Goal: Transaction & Acquisition: Purchase product/service

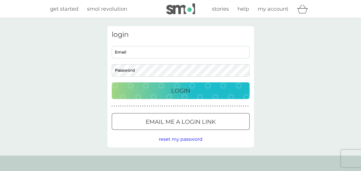
click at [139, 49] on input "Email" at bounding box center [181, 52] width 138 height 12
type input "debaud@hotmail.co.uk"
click at [112, 82] on button "Login" at bounding box center [181, 90] width 138 height 17
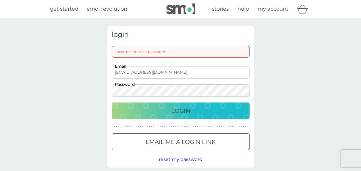
click at [112, 102] on button "Login" at bounding box center [181, 110] width 138 height 17
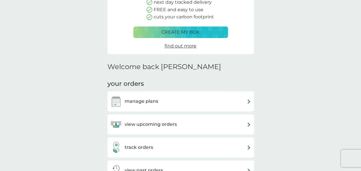
scroll to position [92, 0]
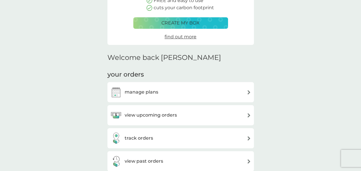
click at [129, 118] on h3 "view upcoming orders" at bounding box center [151, 114] width 52 height 7
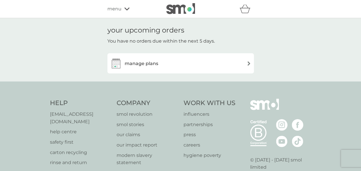
click at [130, 67] on h3 "manage plans" at bounding box center [142, 63] width 34 height 7
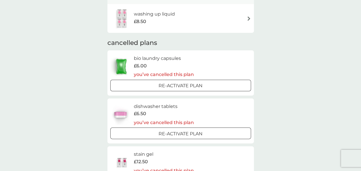
scroll to position [436, 0]
click at [142, 103] on h6 "dishwasher tablets" at bounding box center [164, 105] width 60 height 7
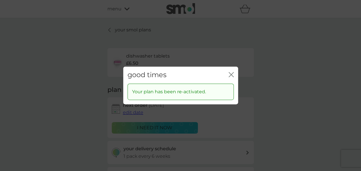
click at [231, 75] on icon "close" at bounding box center [232, 74] width 2 height 5
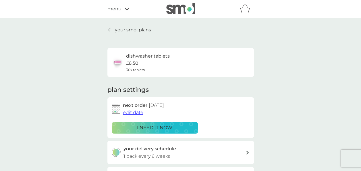
drag, startPoint x: 140, startPoint y: 57, endPoint x: 103, endPoint y: 61, distance: 37.9
click at [103, 61] on div "your smol plans dishwasher tablets £6.50 30x tablets plan settings next order […" at bounding box center [180, 155] width 361 height 274
click at [136, 62] on p "£6.50" at bounding box center [132, 62] width 12 height 7
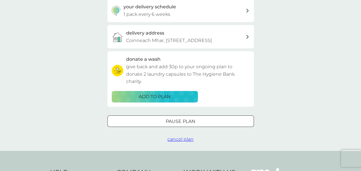
scroll to position [149, 0]
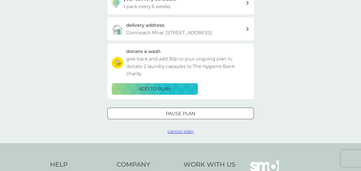
click at [181, 134] on span "cancel plan" at bounding box center [180, 130] width 26 height 5
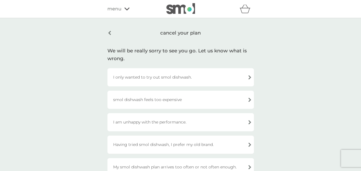
click at [185, 96] on div "smol dishwash feels too expensive" at bounding box center [180, 99] width 146 height 18
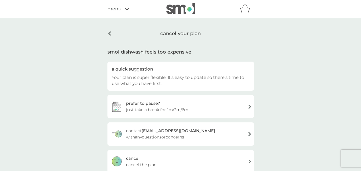
click at [271, 103] on div "cancel your plan smol dishwash feels too expensive a quick suggestion Your plan…" at bounding box center [180, 99] width 361 height 163
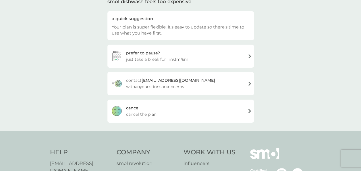
scroll to position [57, 0]
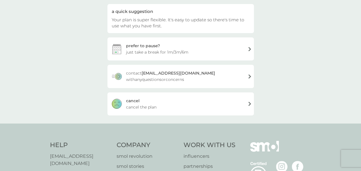
click at [231, 97] on div "cancel cancel the plan" at bounding box center [180, 103] width 146 height 23
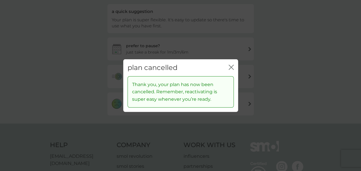
click at [230, 69] on icon "close" at bounding box center [231, 67] width 5 height 5
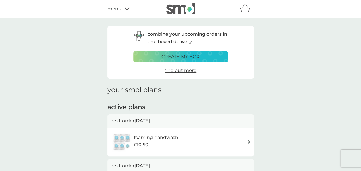
click at [252, 92] on h1 "your smol plans" at bounding box center [180, 90] width 146 height 8
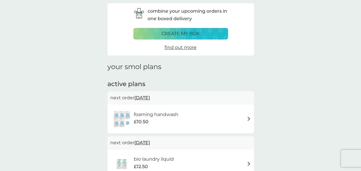
scroll to position [34, 0]
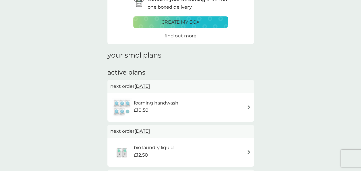
click at [149, 84] on span "18 Sep 2025" at bounding box center [142, 85] width 16 height 11
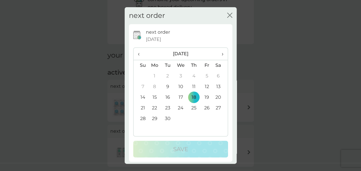
click at [217, 53] on span "›" at bounding box center [220, 54] width 6 height 12
click at [191, 96] on td "16" at bounding box center [193, 97] width 13 height 11
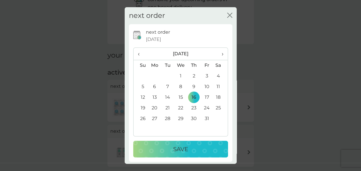
click at [186, 147] on div "Save" at bounding box center [180, 148] width 83 height 9
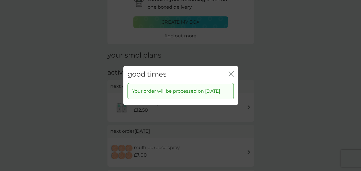
click at [233, 71] on icon "close" at bounding box center [231, 73] width 5 height 5
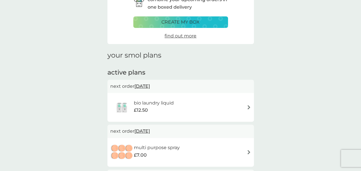
click at [150, 86] on span "18 Sep 2025" at bounding box center [142, 85] width 16 height 11
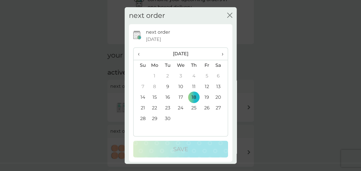
click at [227, 15] on icon "close" at bounding box center [229, 15] width 5 height 5
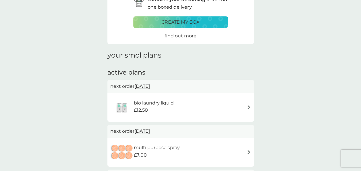
click at [132, 102] on img at bounding box center [122, 107] width 24 height 20
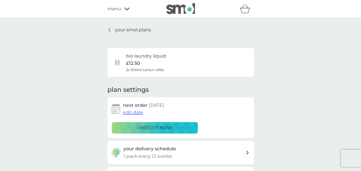
click at [152, 124] on p "i need it now" at bounding box center [154, 127] width 35 height 7
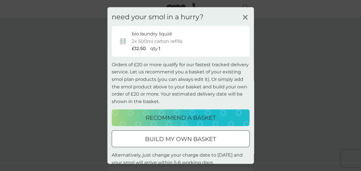
click at [180, 137] on div at bounding box center [180, 139] width 21 height 6
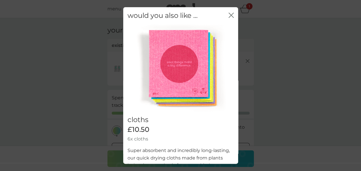
click at [229, 15] on icon "close" at bounding box center [231, 15] width 5 height 5
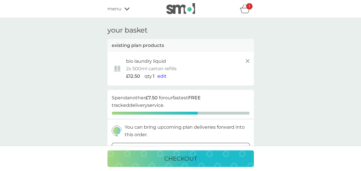
click at [287, 83] on div "your basket existing plan products bio laundry liquid 2x 500ml carton refills £…" at bounding box center [180, 170] width 361 height 305
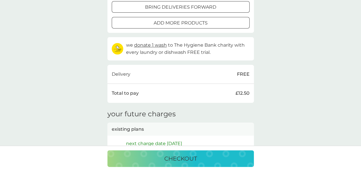
scroll to position [69, 0]
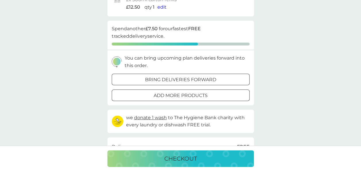
click at [209, 93] on div "add more products" at bounding box center [180, 95] width 137 height 7
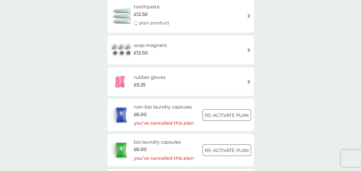
scroll to position [482, 0]
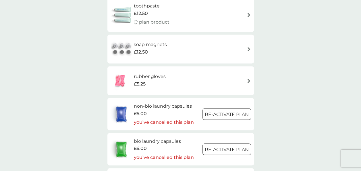
click at [197, 79] on div "rubber gloves £5.25" at bounding box center [180, 80] width 141 height 20
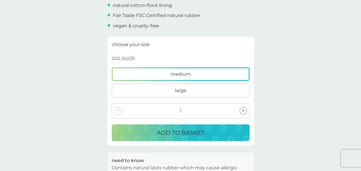
scroll to position [218, 0]
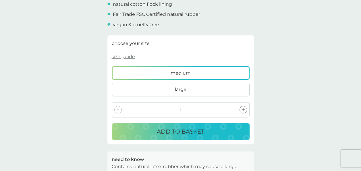
click at [148, 127] on div "ADD TO BASKET" at bounding box center [180, 131] width 126 height 9
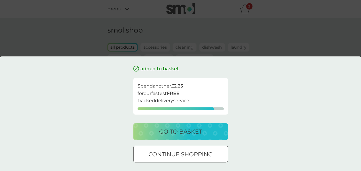
click at [169, 153] on p "continue shopping" at bounding box center [180, 153] width 64 height 9
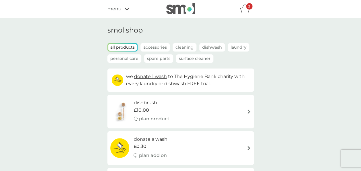
click at [125, 54] on p "Personal Care" at bounding box center [124, 58] width 34 height 8
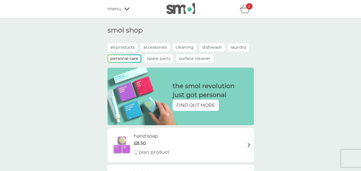
click at [114, 65] on div "all products Accessories Cleaning Dishwash Laundry Personal Care Spare Parts Su…" at bounding box center [180, 55] width 146 height 25
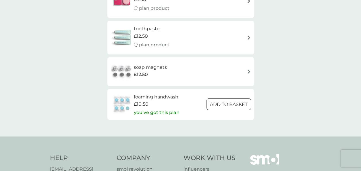
scroll to position [264, 0]
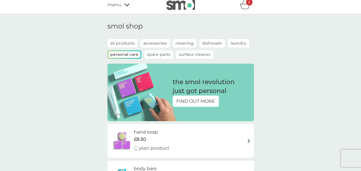
scroll to position [0, 0]
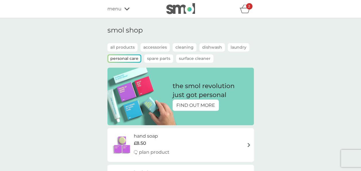
click at [120, 11] on span "menu" at bounding box center [114, 8] width 14 height 7
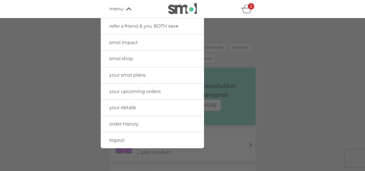
click at [123, 57] on span "smol shop" at bounding box center [121, 58] width 24 height 5
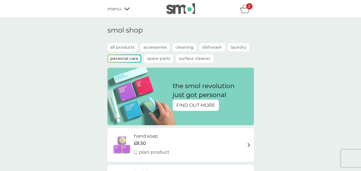
click at [116, 47] on p "all products" at bounding box center [122, 47] width 30 height 8
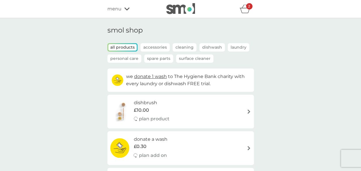
click at [246, 8] on div "2" at bounding box center [249, 6] width 6 height 6
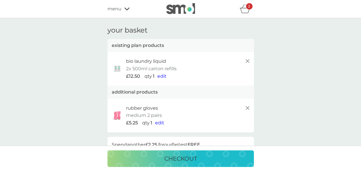
click at [150, 77] on p "qty" at bounding box center [147, 75] width 7 height 7
click at [160, 77] on span "edit" at bounding box center [161, 75] width 9 height 5
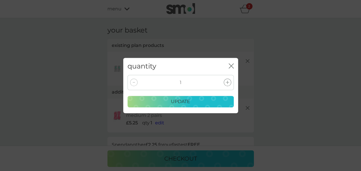
click at [226, 82] on icon at bounding box center [227, 81] width 3 height 3
click at [203, 99] on div "update" at bounding box center [180, 101] width 99 height 7
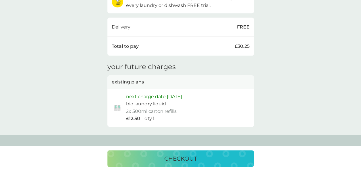
scroll to position [230, 0]
click at [235, 154] on div "checkout" at bounding box center [180, 158] width 135 height 9
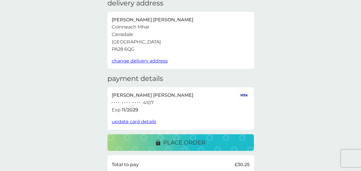
scroll to position [34, 0]
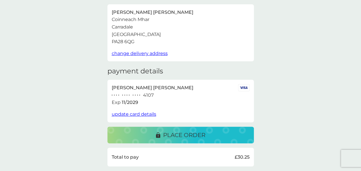
click at [158, 131] on div "place order" at bounding box center [180, 134] width 49 height 9
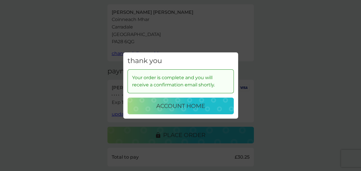
click at [170, 106] on p "account home" at bounding box center [180, 105] width 49 height 9
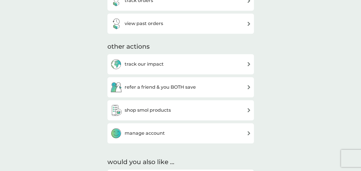
scroll to position [230, 0]
click at [169, 86] on h3 "refer a friend & you BOTH save" at bounding box center [160, 86] width 71 height 7
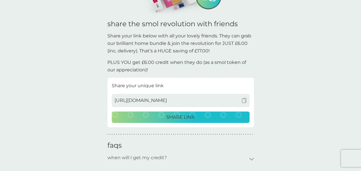
scroll to position [103, 0]
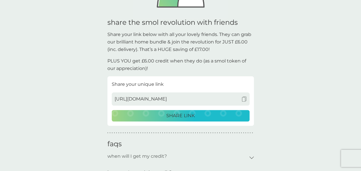
click at [178, 116] on p "SHARE LINK" at bounding box center [180, 115] width 28 height 7
click at [186, 111] on button "SHARE LINK" at bounding box center [181, 115] width 138 height 11
